Goal: Obtain resource: Download file/media

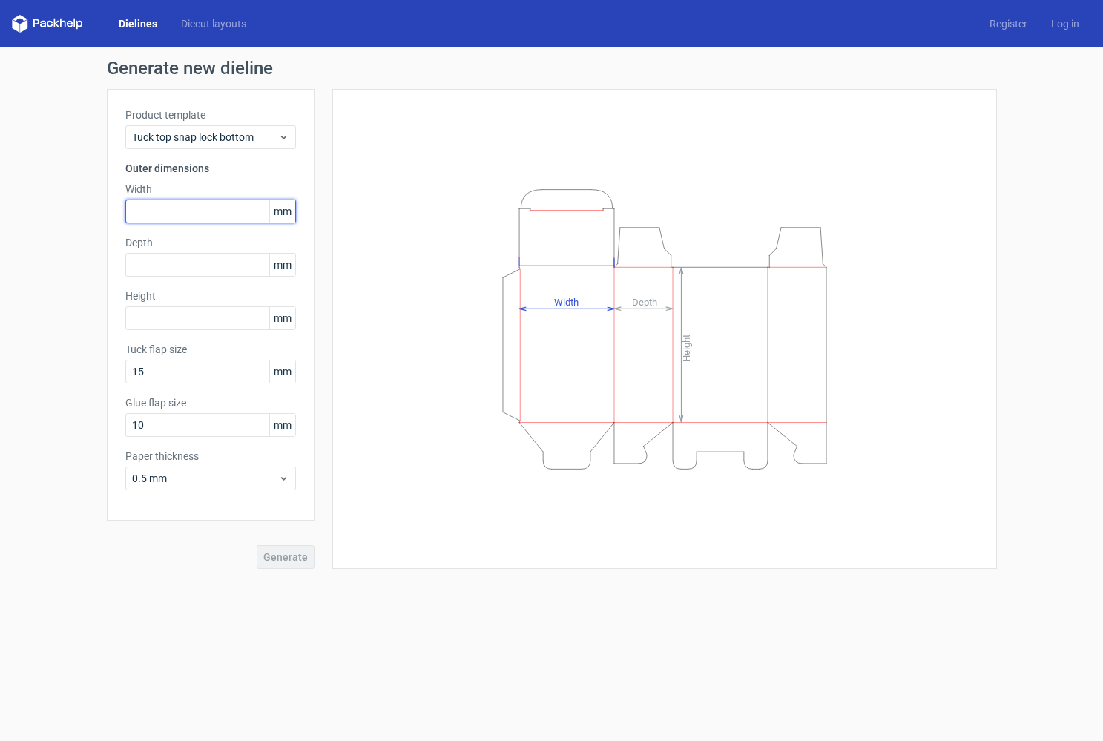
click at [173, 207] on input "text" at bounding box center [210, 211] width 171 height 24
type input "200"
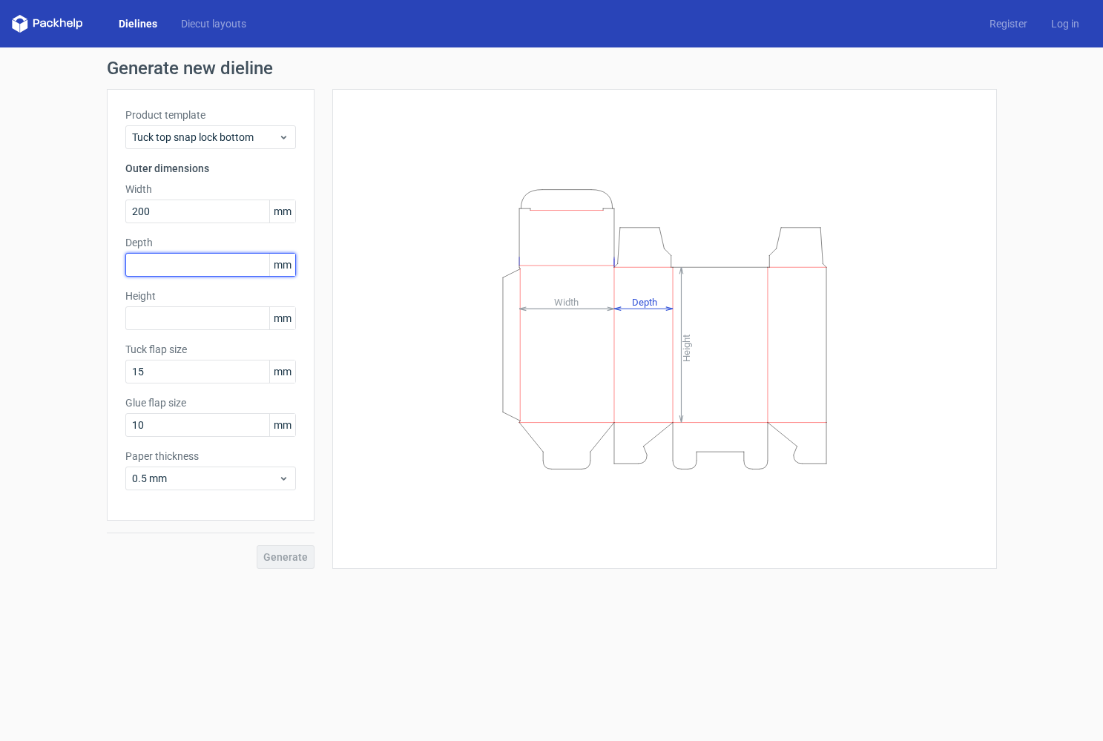
click at [172, 263] on input "text" at bounding box center [210, 265] width 171 height 24
type input "220"
click at [174, 316] on input "text" at bounding box center [210, 318] width 171 height 24
click at [144, 214] on input "200" at bounding box center [210, 211] width 171 height 24
type input "270"
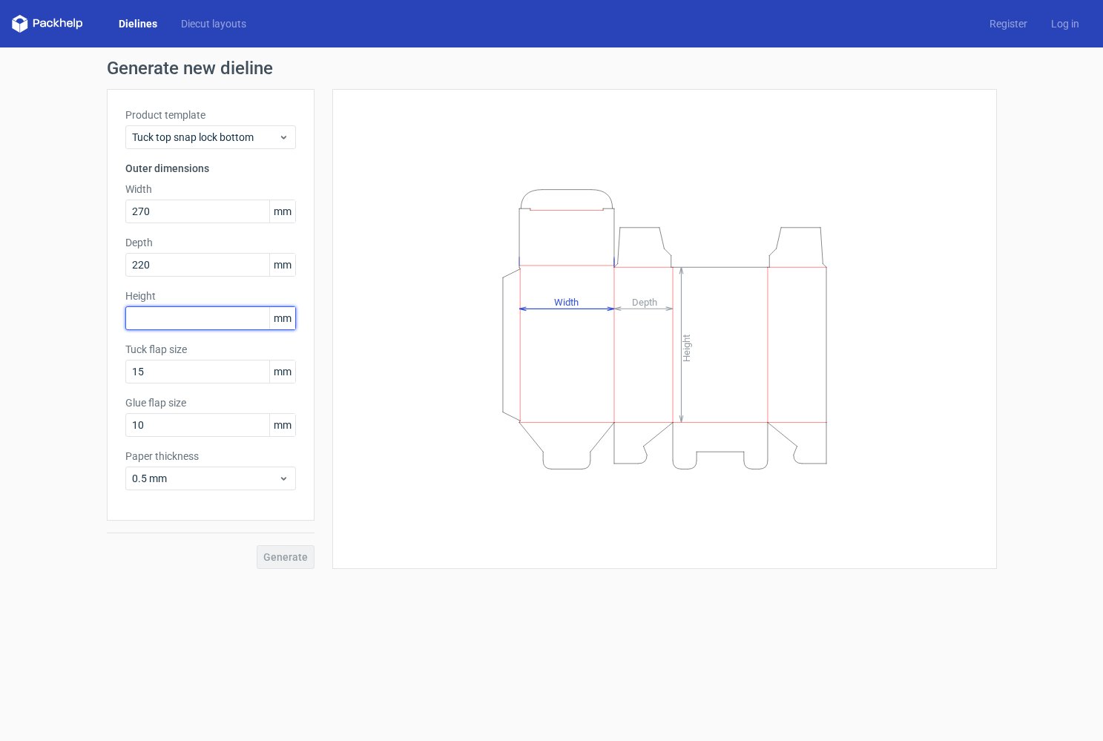
click at [161, 324] on input "text" at bounding box center [210, 318] width 171 height 24
type input "200"
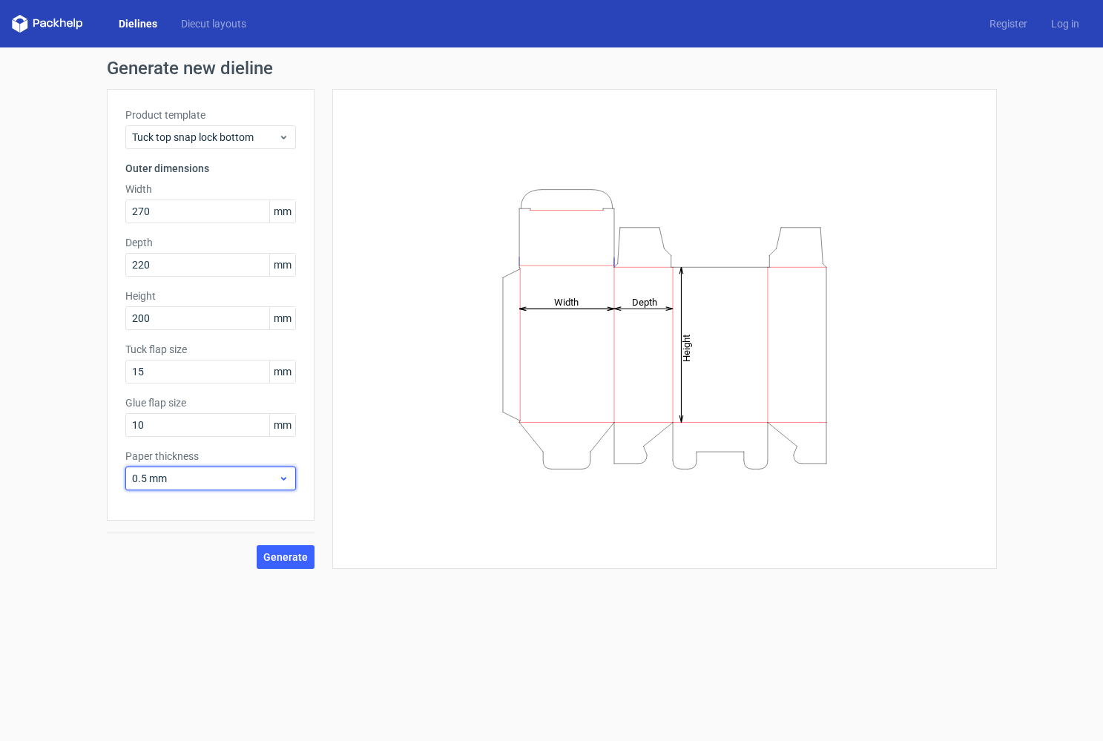
click at [280, 475] on icon at bounding box center [283, 478] width 11 height 12
click at [182, 578] on div "1.5 mm" at bounding box center [210, 582] width 159 height 24
click at [284, 561] on span "Generate" at bounding box center [285, 557] width 44 height 10
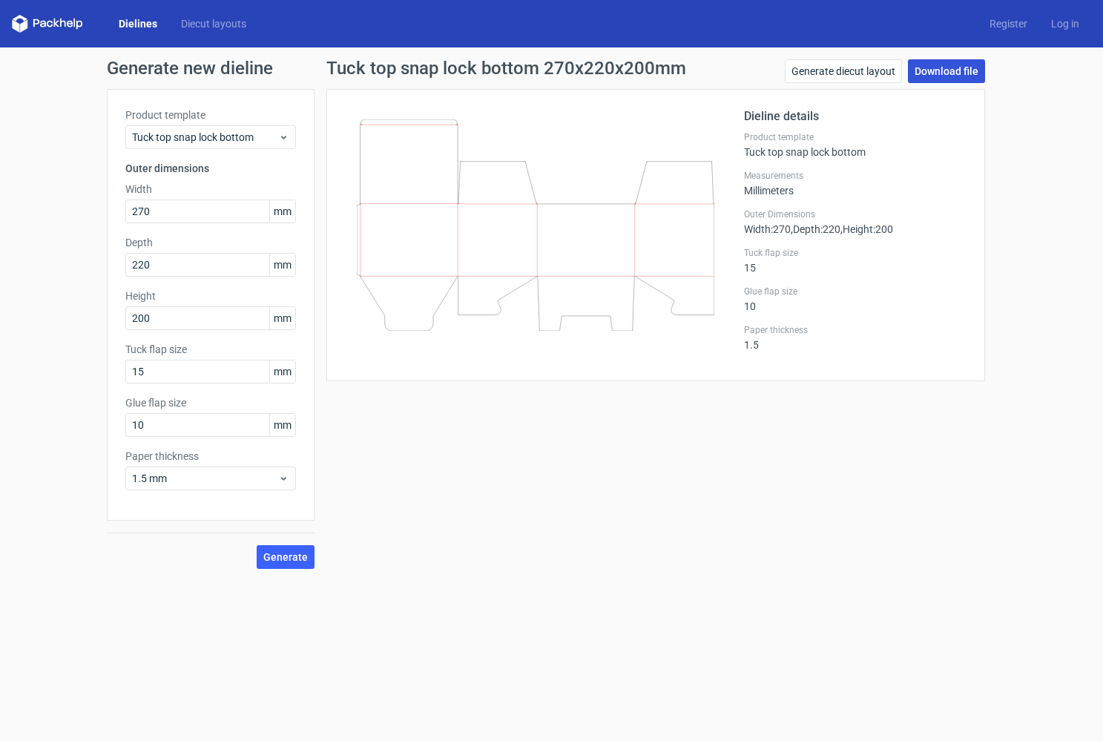
click at [947, 71] on link "Download file" at bounding box center [946, 71] width 77 height 24
